Goal: Find specific page/section: Find specific page/section

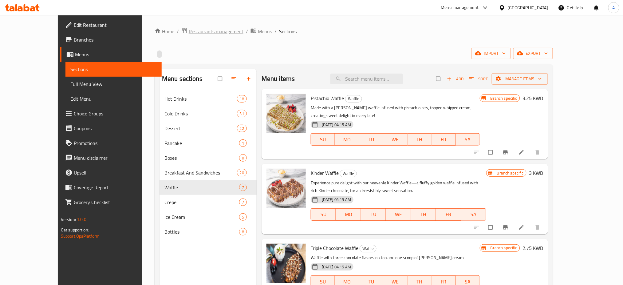
click at [189, 29] on span "Restaurants management" at bounding box center [216, 31] width 55 height 7
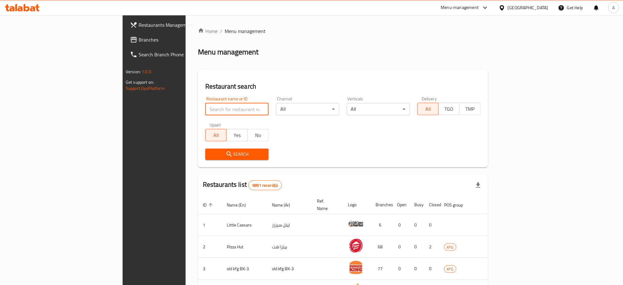
click at [205, 109] on input "search" at bounding box center [236, 109] width 63 height 12
paste input "702807"
type input "702807"
click at [205, 159] on button "Search" at bounding box center [236, 154] width 63 height 11
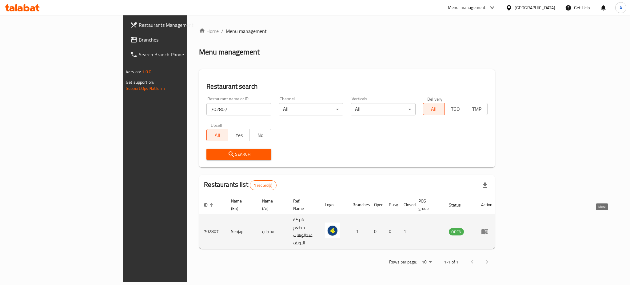
click at [492, 228] on link "enhanced table" at bounding box center [486, 231] width 11 height 7
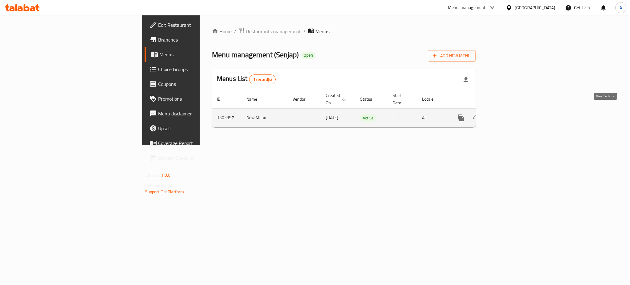
click at [509, 114] on icon "enhanced table" at bounding box center [505, 117] width 7 height 7
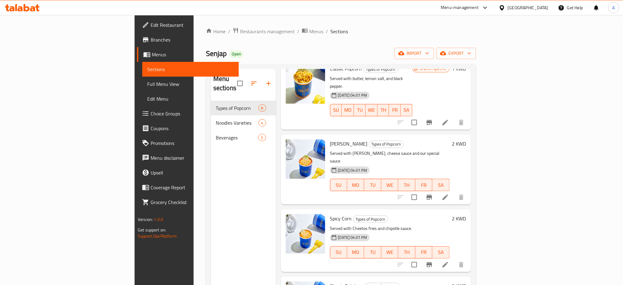
scroll to position [227, 0]
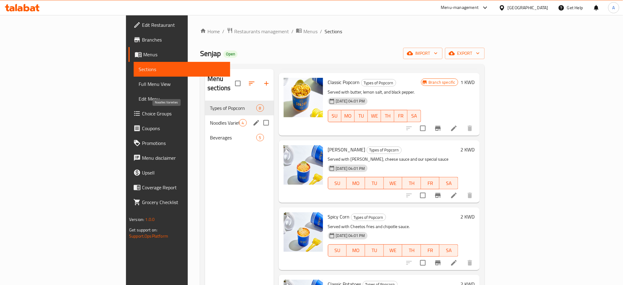
click at [210, 119] on span "Noodles Varieties" at bounding box center [224, 122] width 29 height 7
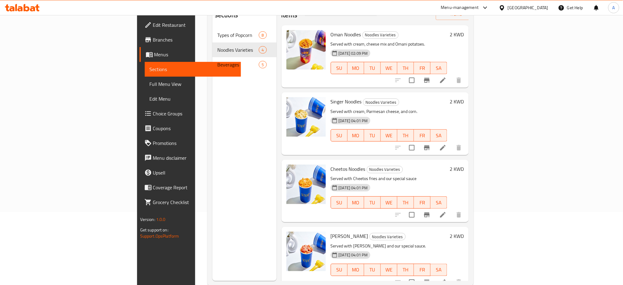
scroll to position [86, 0]
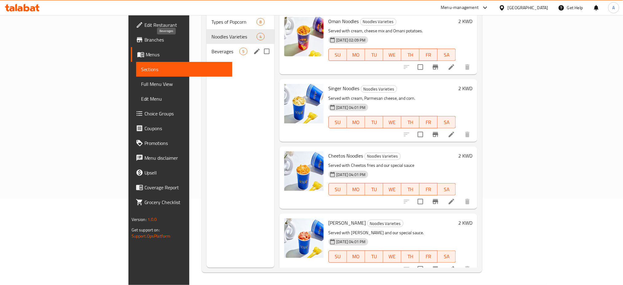
click at [212, 48] on span "Beverages" at bounding box center [226, 51] width 28 height 7
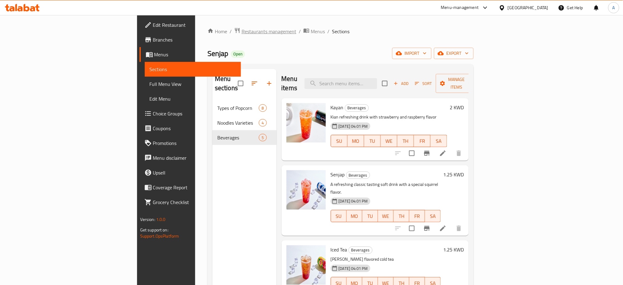
click at [242, 34] on span "Restaurants management" at bounding box center [269, 31] width 55 height 7
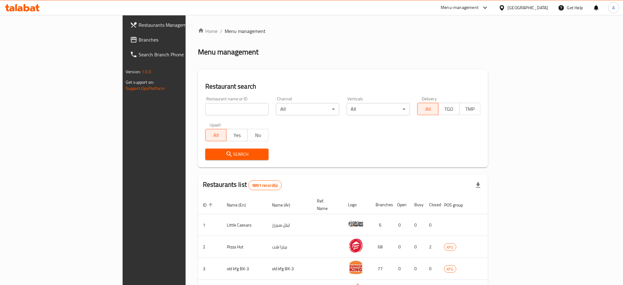
click at [205, 110] on input "search" at bounding box center [236, 109] width 63 height 12
type input "khokh w mango"
click at [205, 149] on button "Search" at bounding box center [236, 154] width 63 height 11
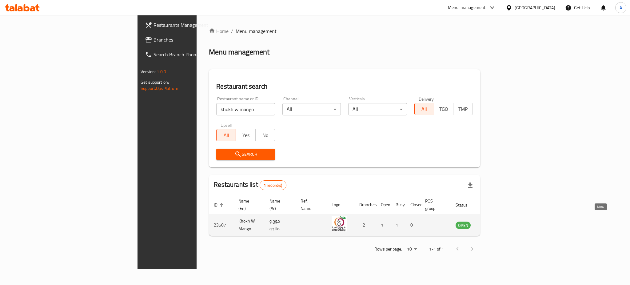
click at [499, 221] on link "enhanced table" at bounding box center [493, 224] width 11 height 7
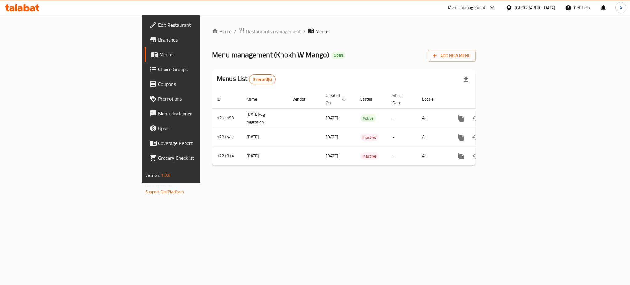
click at [158, 39] on span "Branches" at bounding box center [200, 39] width 84 height 7
